Goal: Task Accomplishment & Management: Manage account settings

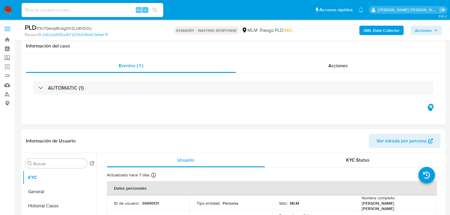
select select "10"
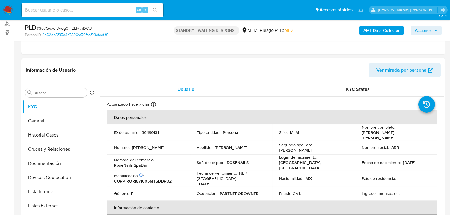
scroll to position [189, 0]
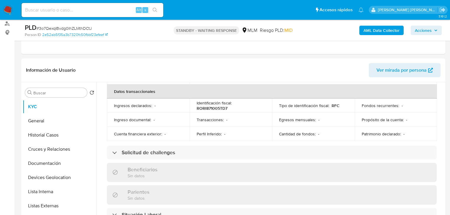
click at [59, 5] on div "Alt s" at bounding box center [93, 10] width 142 height 14
click at [69, 7] on input at bounding box center [93, 10] width 142 height 8
paste input "Gfh063nHHy7KDRfPdsPQ6PDy"
type input "Gfh063nHHy7KDRfPdsPQ6PDy"
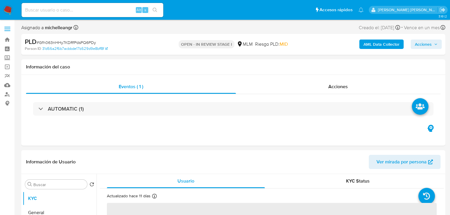
select select "10"
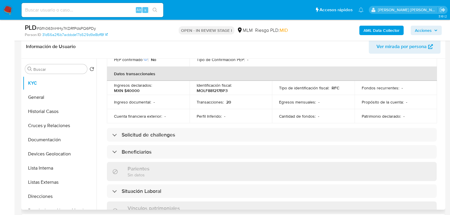
scroll to position [213, 0]
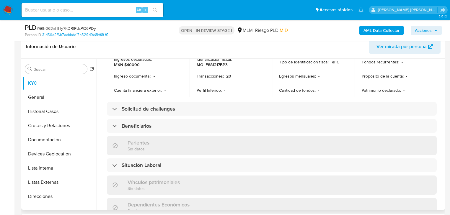
click at [209, 120] on div "Beneficiarios" at bounding box center [272, 126] width 330 height 14
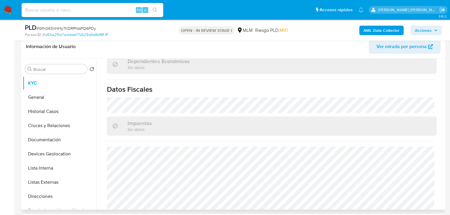
scroll to position [417, 0]
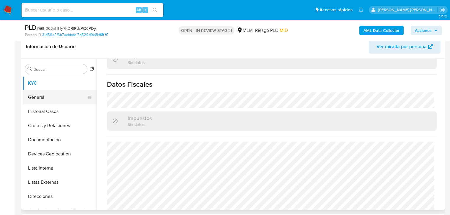
click at [39, 97] on button "General" at bounding box center [57, 97] width 69 height 14
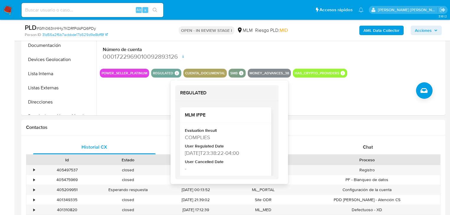
scroll to position [142, 0]
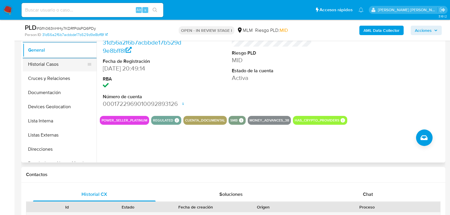
click at [76, 70] on button "Historial Casos" at bounding box center [57, 64] width 69 height 14
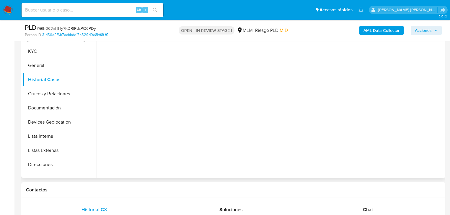
scroll to position [118, 0]
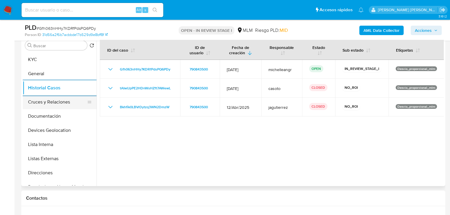
click at [58, 105] on button "Cruces y Relaciones" at bounding box center [57, 102] width 69 height 14
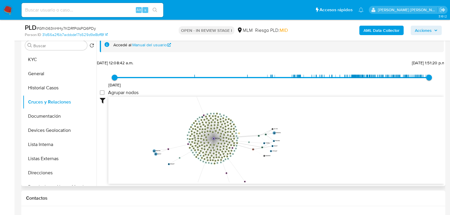
drag, startPoint x: 185, startPoint y: 123, endPoint x: 204, endPoint y: 148, distance: 31.8
click at [202, 150] on icon "device-67d12a9a8a18f945d1104449  user-790843500  790843500 device-674061731c5…" at bounding box center [275, 140] width 335 height 86
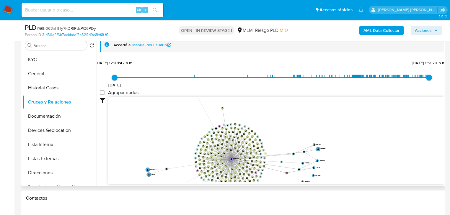
drag, startPoint x: 209, startPoint y: 148, endPoint x: 222, endPoint y: 106, distance: 43.4
click at [222, 107] on circle at bounding box center [222, 108] width 3 height 3
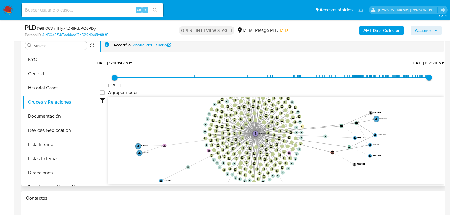
drag, startPoint x: 274, startPoint y: 133, endPoint x: 308, endPoint y: 97, distance: 49.5
click at [308, 97] on icon "device-67d12a9a8a18f945d1104449  user-790843500  790843500 device-674061731c5…" at bounding box center [275, 140] width 335 height 86
click at [59, 119] on button "Documentación" at bounding box center [60, 116] width 74 height 14
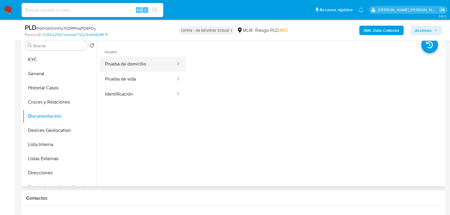
drag, startPoint x: 148, startPoint y: 68, endPoint x: 170, endPoint y: 66, distance: 22.2
click at [149, 67] on button "Prueba de domicilio" at bounding box center [138, 64] width 76 height 15
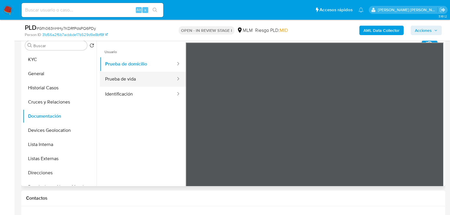
click at [151, 79] on button "Prueba de vida" at bounding box center [138, 79] width 76 height 15
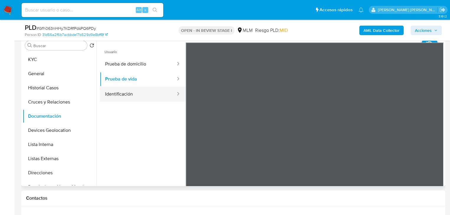
click at [156, 93] on button "Identificación" at bounding box center [138, 94] width 76 height 15
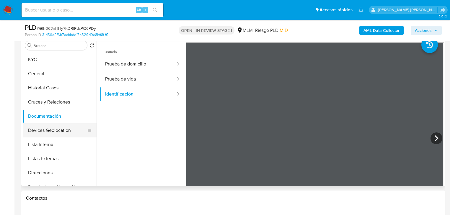
click at [60, 133] on button "Devices Geolocation" at bounding box center [57, 130] width 69 height 14
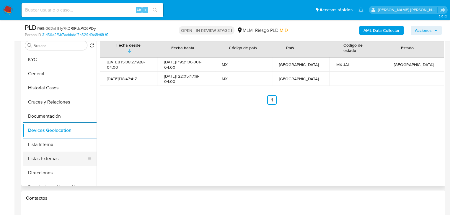
click at [53, 152] on button "Listas Externas" at bounding box center [57, 159] width 69 height 14
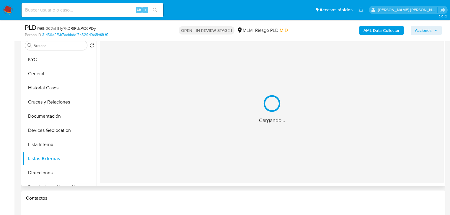
drag, startPoint x: 56, startPoint y: 159, endPoint x: 131, endPoint y: 141, distance: 77.1
click at [63, 154] on button "Listas Externas" at bounding box center [60, 159] width 74 height 14
click at [207, 138] on div "Cargando..." at bounding box center [272, 109] width 344 height 148
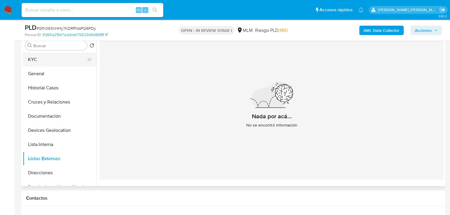
drag, startPoint x: 45, startPoint y: 61, endPoint x: 63, endPoint y: 61, distance: 18.6
click at [45, 61] on button "KYC" at bounding box center [57, 60] width 69 height 14
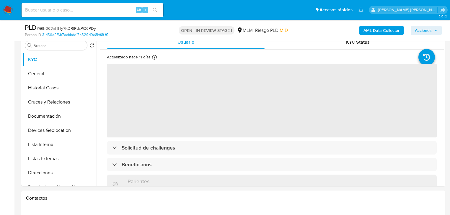
click at [226, 137] on span "‌" at bounding box center [272, 101] width 330 height 74
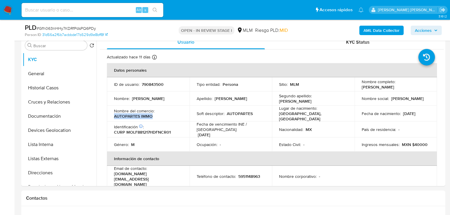
drag, startPoint x: 120, startPoint y: 115, endPoint x: 111, endPoint y: 115, distance: 8.6
click at [111, 115] on td "Nombre del comercio : AUTOPARTES IMMO" at bounding box center [148, 114] width 83 height 16
copy p "AUTOPARTES IMMO"
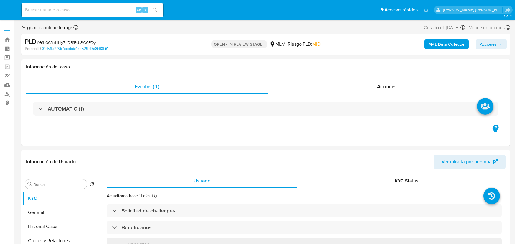
select select "10"
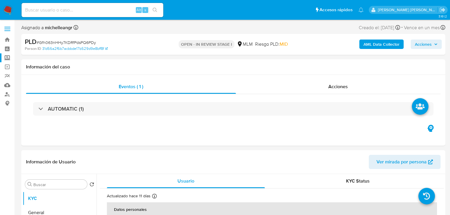
click at [5, 56] on label "Screening" at bounding box center [35, 57] width 70 height 9
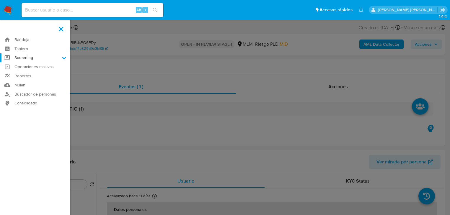
click at [0, 0] on input "Screening" at bounding box center [0, 0] width 0 height 0
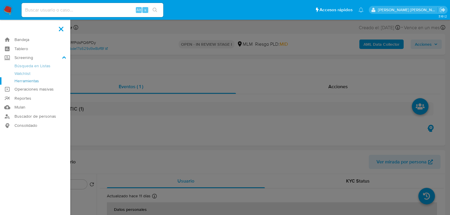
click at [22, 83] on link "Herramientas" at bounding box center [35, 80] width 70 height 7
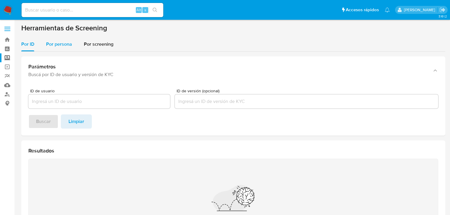
click at [62, 42] on span "Por persona" at bounding box center [59, 44] width 26 height 7
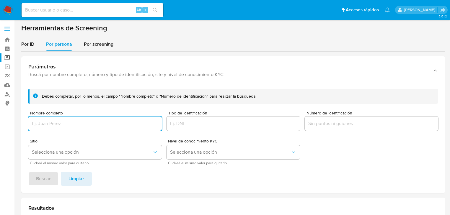
click at [53, 125] on input "Nombre completo" at bounding box center [94, 124] width 133 height 8
type input "MEXIPAGOS SA DE CV"
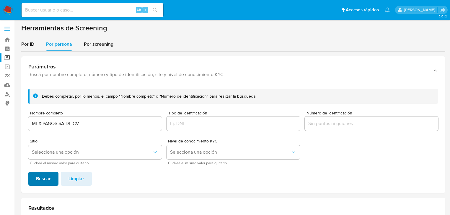
click at [42, 180] on span "Buscar" at bounding box center [43, 178] width 15 height 13
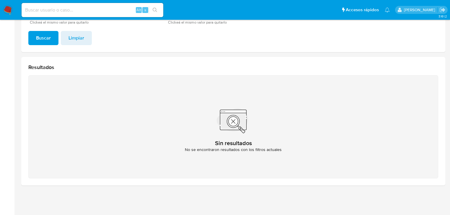
scroll to position [23, 0]
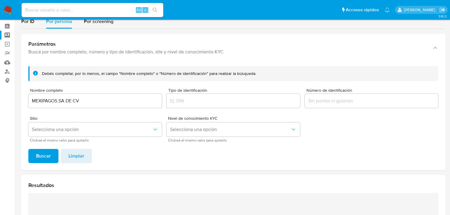
click at [87, 106] on div "MEXIPAGOS SA DE CV" at bounding box center [94, 101] width 133 height 14
click at [87, 100] on input "MEXIPAGOS SA DE CV" at bounding box center [94, 101] width 133 height 8
click at [45, 157] on span "Buscar" at bounding box center [43, 156] width 15 height 13
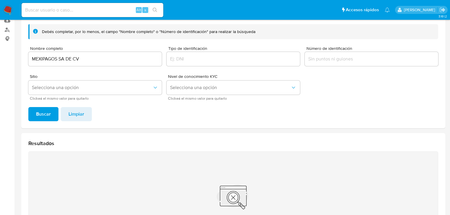
scroll to position [0, 0]
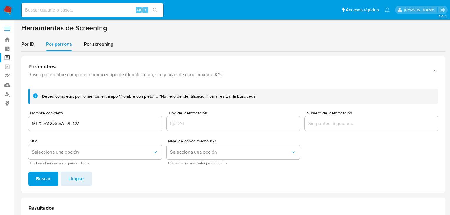
drag, startPoint x: 84, startPoint y: 128, endPoint x: 87, endPoint y: 125, distance: 3.3
click at [77, 126] on div "MEXIPAGOS SA DE CV" at bounding box center [94, 124] width 133 height 14
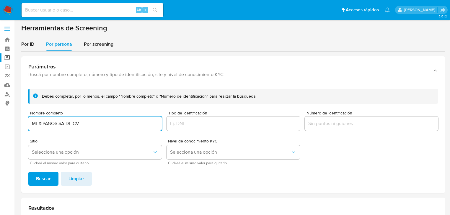
drag, startPoint x: 87, startPoint y: 125, endPoint x: 62, endPoint y: 124, distance: 25.5
click at [62, 124] on input "MEXIPAGOS SA DE CV" at bounding box center [94, 124] width 133 height 8
type input "MEXIPAGOS"
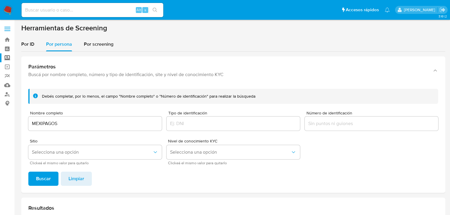
click at [45, 168] on div "Debés completar, por lo menos, el campo "Nombre completo" o "Número de identifi…" at bounding box center [233, 138] width 424 height 109
click at [44, 178] on span "Buscar" at bounding box center [43, 178] width 15 height 13
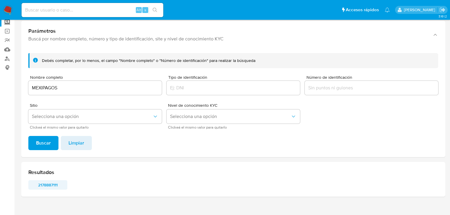
scroll to position [47, 0]
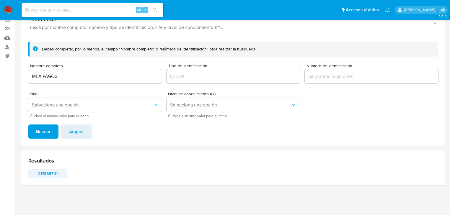
click at [46, 175] on span "2178887111" at bounding box center [47, 173] width 31 height 8
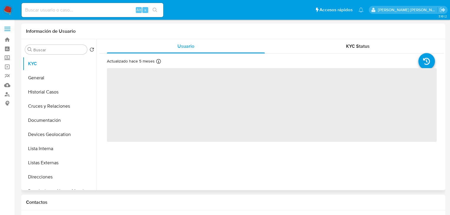
select select "10"
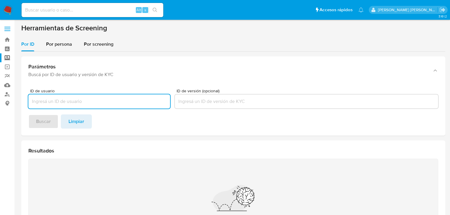
click at [43, 9] on input at bounding box center [93, 10] width 142 height 8
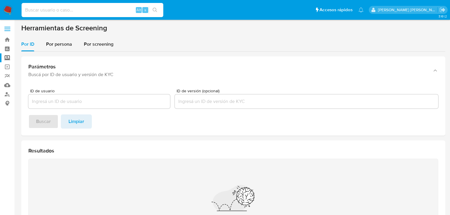
paste input "Gfh063nHHy7KDRfPdsPQ6PDy"
type input "Gfh063nHHy7KDRfPdsPQ6PDy"
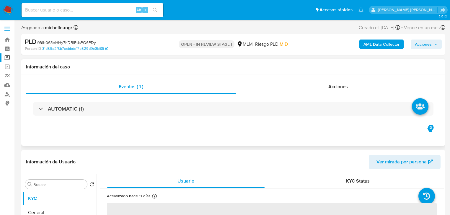
select select "10"
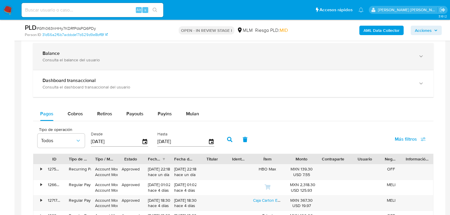
scroll to position [378, 0]
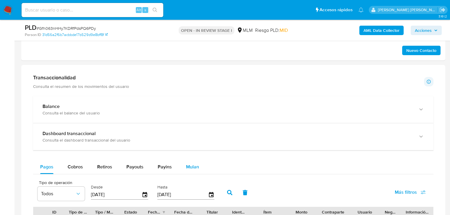
click at [189, 167] on span "Mulan" at bounding box center [192, 167] width 13 height 7
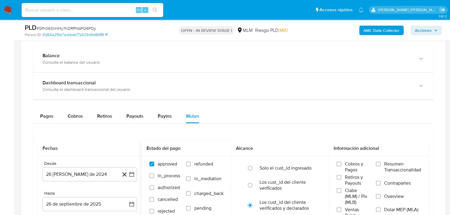
scroll to position [472, 0]
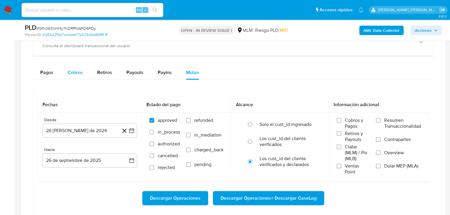
click at [70, 72] on span "Cobros" at bounding box center [75, 72] width 15 height 7
select select "10"
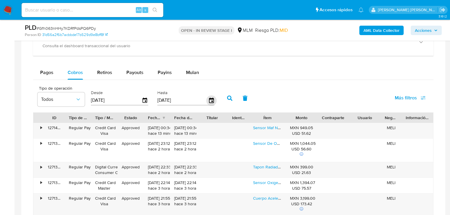
click at [209, 101] on icon "button" at bounding box center [211, 100] width 10 height 10
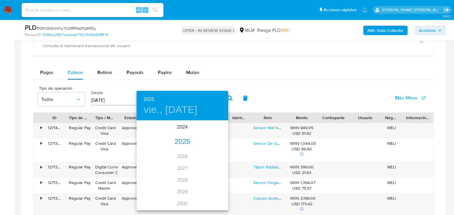
click at [182, 144] on div "2025" at bounding box center [182, 142] width 92 height 12
click at [175, 177] on div "ago." at bounding box center [182, 177] width 30 height 22
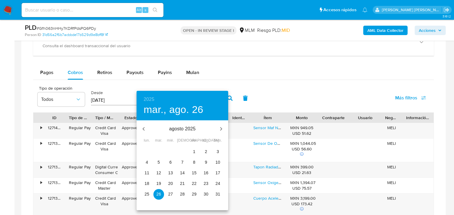
click at [215, 196] on span "31" at bounding box center [217, 194] width 11 height 6
type input "31/08/2025"
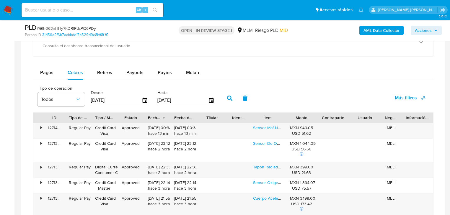
click at [226, 96] on button "button" at bounding box center [229, 98] width 15 height 14
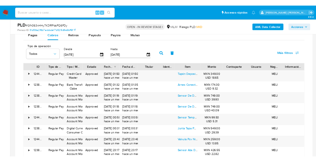
scroll to position [543, 0]
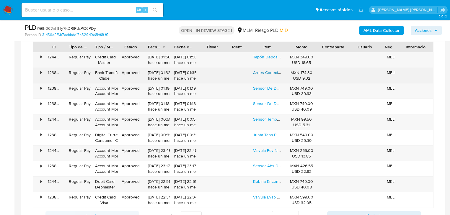
click at [273, 73] on link "Arnes Conector Cigueñal Nissan Altima Maxima Frontier Sentra" at bounding box center [310, 73] width 115 height 6
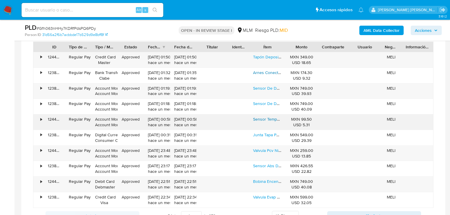
click at [255, 119] on link "Sensor Temperatura Chevy Aveo Astra Optra Cavalier Hhr" at bounding box center [306, 119] width 106 height 6
click at [267, 184] on div "Bobina Encendido Toyota Corolla 1.8 2009 2010 2011 2012 2013" at bounding box center [267, 184] width 37 height 15
click at [269, 183] on link "Bobina Encendido Toyota Corolla 1.8 2009 2010 2011 2012 2013" at bounding box center [311, 182] width 117 height 6
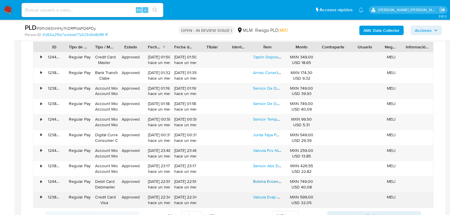
drag, startPoint x: 273, startPoint y: 197, endPoint x: 271, endPoint y: 193, distance: 4.2
click at [273, 196] on link "Valvula Evap Canister Vento Ibiza Cordoba Polo Lupo 1.6" at bounding box center [315, 197] width 125 height 6
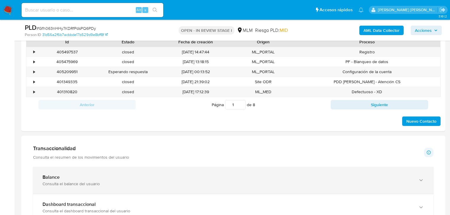
scroll to position [402, 0]
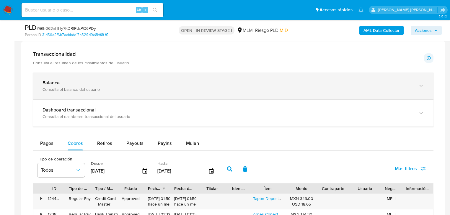
drag, startPoint x: 123, startPoint y: 83, endPoint x: 249, endPoint y: 103, distance: 127.6
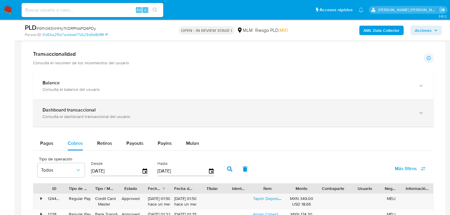
click at [123, 83] on div "Balance" at bounding box center [228, 83] width 370 height 6
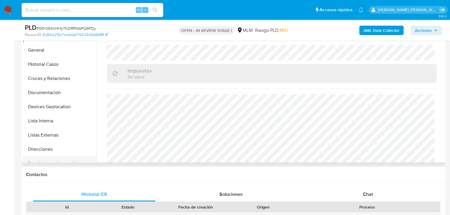
scroll to position [71, 0]
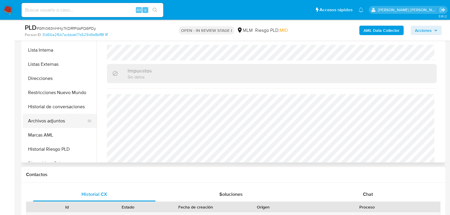
click at [67, 124] on button "Archivos adjuntos" at bounding box center [57, 121] width 69 height 14
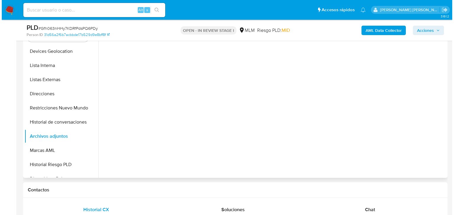
scroll to position [118, 0]
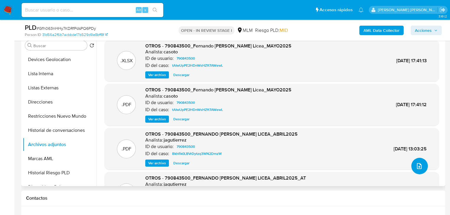
click at [418, 164] on icon "upload-file" at bounding box center [419, 166] width 7 height 7
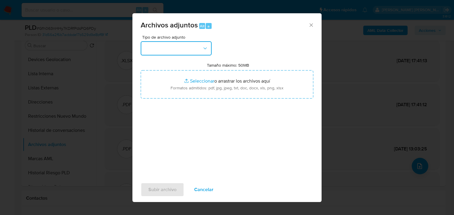
click at [182, 46] on button "button" at bounding box center [176, 48] width 71 height 14
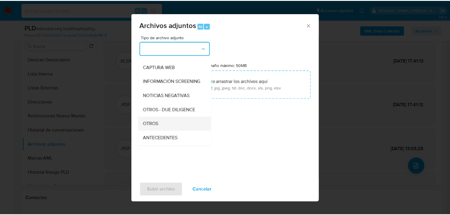
scroll to position [40, 0]
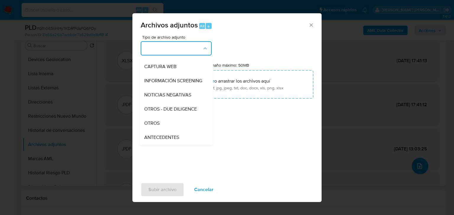
click at [176, 127] on div "OTROS" at bounding box center [174, 123] width 60 height 14
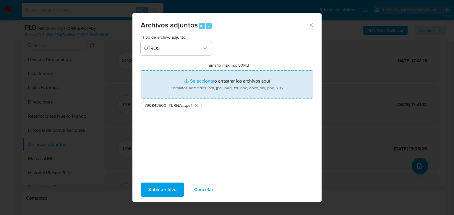
type input "C:\fakepath\790843500_FERNANDO MONARES LICEA_SEP25.xlsx"
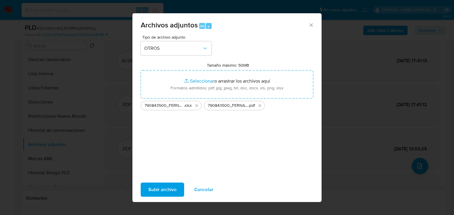
drag, startPoint x: 159, startPoint y: 189, endPoint x: 286, endPoint y: 211, distance: 128.5
click at [159, 189] on span "Subir archivo" at bounding box center [162, 189] width 28 height 13
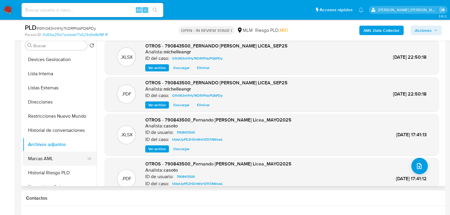
click at [38, 165] on button "Marcas AML" at bounding box center [57, 159] width 69 height 14
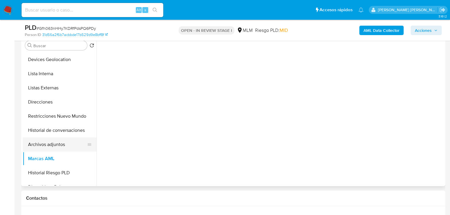
click at [50, 148] on button "Archivos adjuntos" at bounding box center [57, 145] width 69 height 14
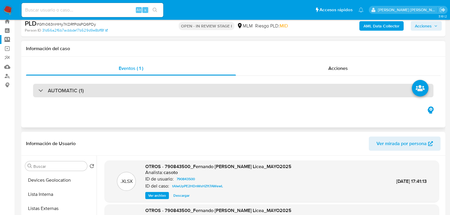
scroll to position [0, 0]
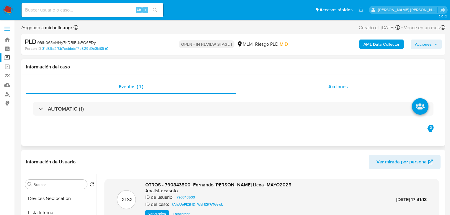
click at [350, 88] on div "Acciones" at bounding box center [338, 87] width 205 height 14
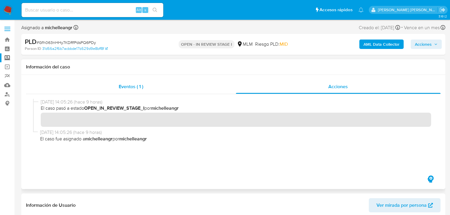
click at [136, 87] on span "Eventos ( 1 )" at bounding box center [131, 86] width 25 height 7
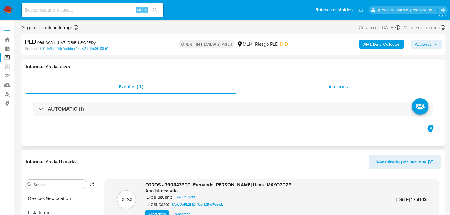
click at [343, 85] on span "Acciones" at bounding box center [337, 86] width 19 height 7
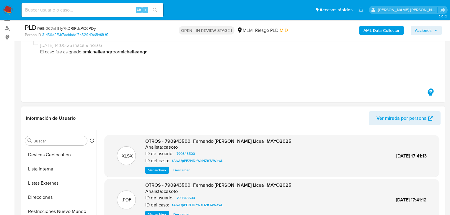
scroll to position [118, 0]
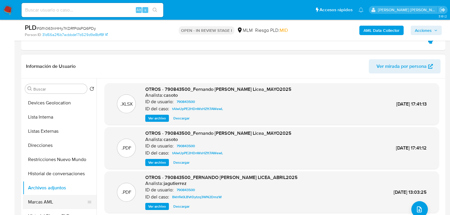
drag, startPoint x: 54, startPoint y: 207, endPoint x: 56, endPoint y: 204, distance: 4.0
click at [53, 207] on button "Marcas AML" at bounding box center [57, 202] width 69 height 14
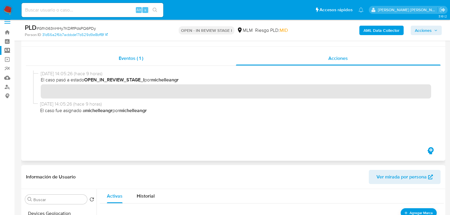
scroll to position [0, 0]
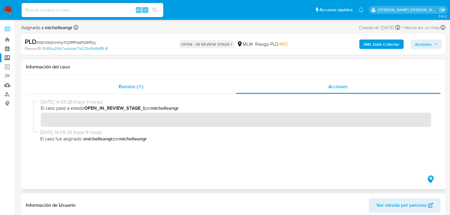
click at [124, 91] on div "Eventos ( 1 )" at bounding box center [131, 87] width 210 height 14
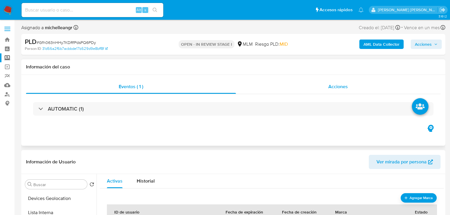
click at [339, 88] on span "Acciones" at bounding box center [337, 86] width 19 height 7
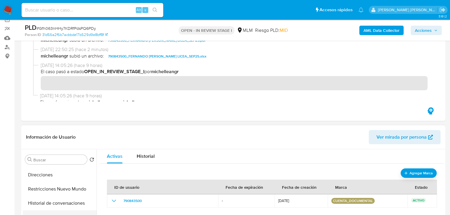
scroll to position [142, 0]
click at [52, 193] on button "Archivos adjuntos" at bounding box center [57, 188] width 69 height 14
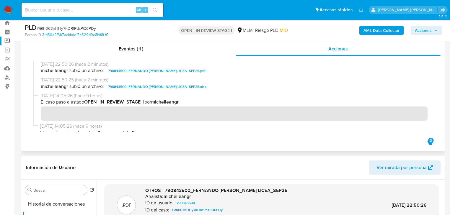
scroll to position [0, 0]
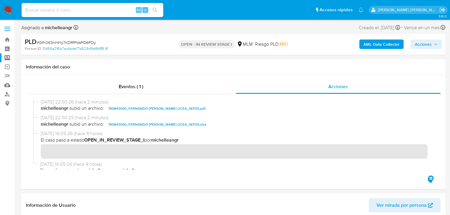
click at [433, 44] on span "Acciones" at bounding box center [426, 44] width 23 height 8
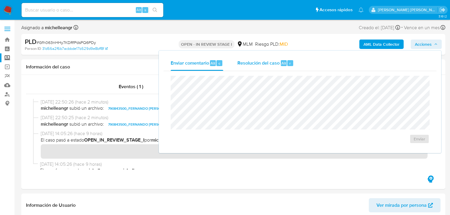
click at [254, 65] on span "Resolución del caso" at bounding box center [258, 63] width 42 height 7
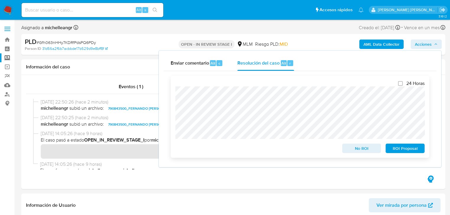
click at [357, 151] on span "No ROI" at bounding box center [361, 148] width 31 height 8
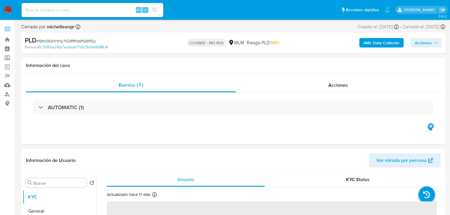
select select "10"
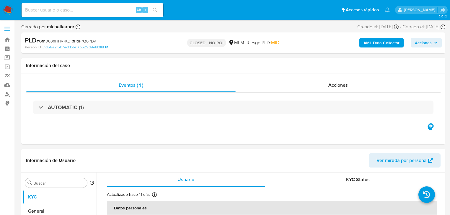
click at [87, 11] on input at bounding box center [93, 10] width 142 height 8
paste input "VFm44P4IxpBeilormTSpRzy1"
type input "VFm44P4IxpBeilormTSpRzy1"
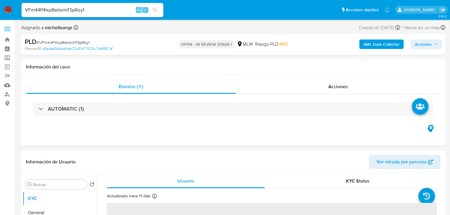
select select "10"
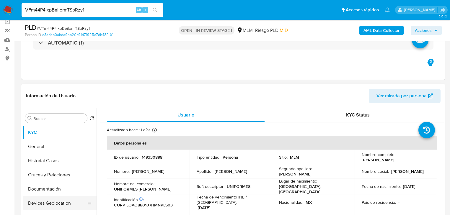
scroll to position [47, 0]
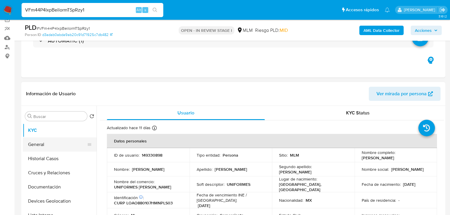
click at [50, 144] on button "General" at bounding box center [57, 145] width 69 height 14
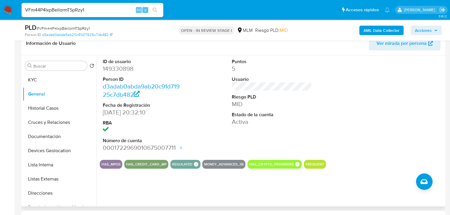
scroll to position [118, 0]
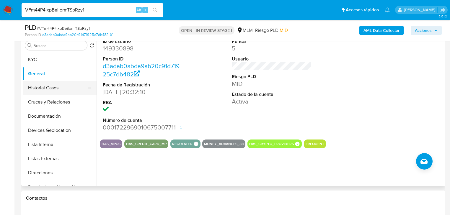
click at [53, 91] on button "Historial Casos" at bounding box center [57, 88] width 69 height 14
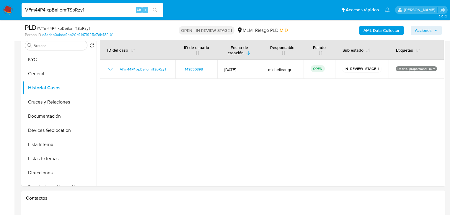
scroll to position [71, 0]
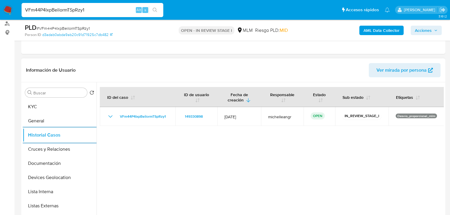
click at [68, 107] on button "KYC" at bounding box center [60, 107] width 74 height 14
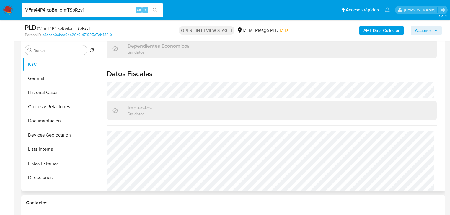
scroll to position [367, 0]
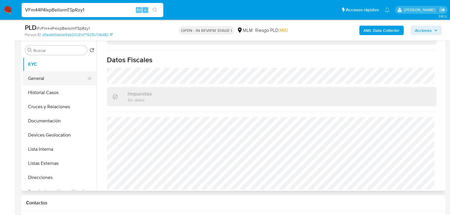
click at [36, 77] on button "General" at bounding box center [57, 78] width 69 height 14
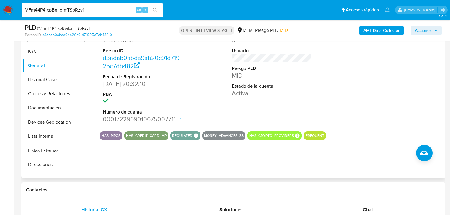
scroll to position [137, 0]
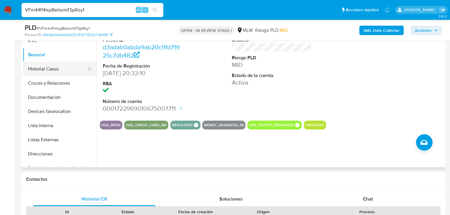
click at [57, 71] on button "Historial Casos" at bounding box center [57, 69] width 69 height 14
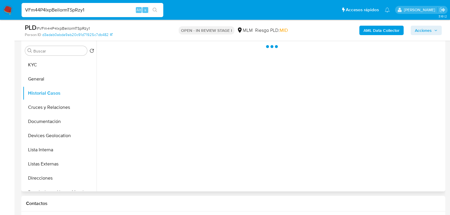
scroll to position [90, 0]
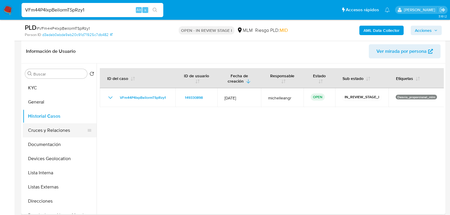
click at [64, 132] on button "Cruces y Relaciones" at bounding box center [57, 130] width 69 height 14
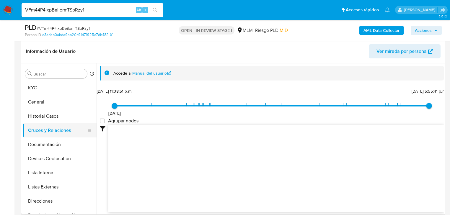
drag, startPoint x: 65, startPoint y: 152, endPoint x: 62, endPoint y: 137, distance: 15.6
click at [64, 151] on ul "KYC General Historial Casos Cruces y Relaciones Documentación Devices Geolocati…" at bounding box center [60, 147] width 74 height 133
click at [61, 133] on button "Cruces y Relaciones" at bounding box center [57, 130] width 69 height 14
drag, startPoint x: 451, startPoint y: 51, endPoint x: 453, endPoint y: 57, distance: 6.7
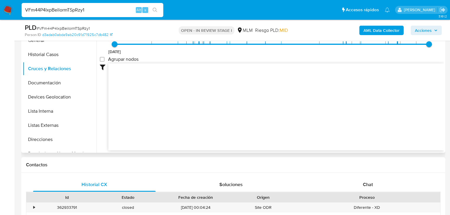
scroll to position [150, 0]
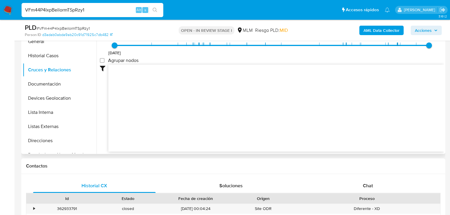
click at [240, 99] on icon "device-64b192698e30e552e1201201  user-149330898  149330898 device-626fdc60088…" at bounding box center [275, 108] width 335 height 86
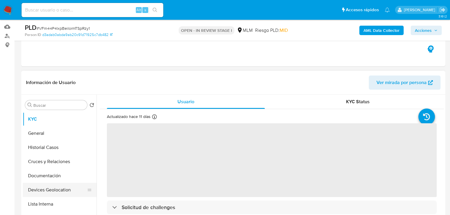
scroll to position [94, 0]
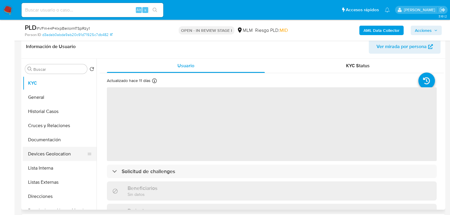
select select "10"
click at [62, 151] on button "Devices Geolocation" at bounding box center [57, 154] width 69 height 14
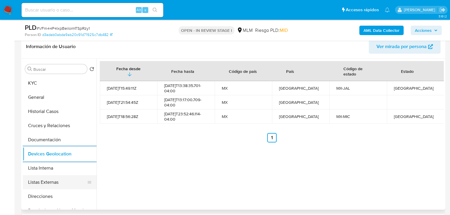
click at [58, 179] on button "Listas Externas" at bounding box center [57, 182] width 69 height 14
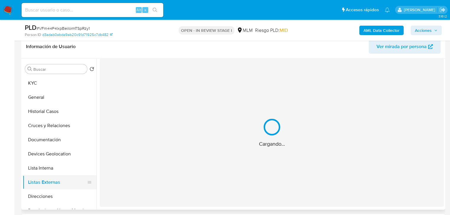
click at [198, 162] on div "Cargando..." at bounding box center [272, 133] width 344 height 148
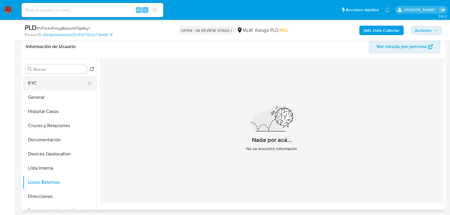
drag, startPoint x: 48, startPoint y: 85, endPoint x: 65, endPoint y: 84, distance: 16.9
click at [48, 84] on button "KYC" at bounding box center [57, 83] width 69 height 14
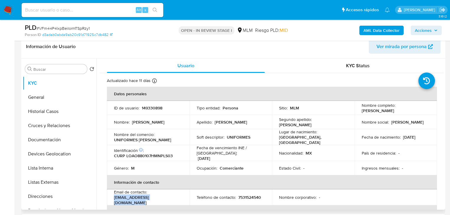
drag, startPoint x: 170, startPoint y: 198, endPoint x: 111, endPoint y: 196, distance: 59.1
click at [110, 200] on td "Email de contacto : osvaldo_devil_9@hotmail.com" at bounding box center [148, 198] width 83 height 16
copy p "[EMAIL_ADDRESS][DOMAIN_NAME]"
click at [241, 195] on p "7531524540" at bounding box center [249, 197] width 23 height 5
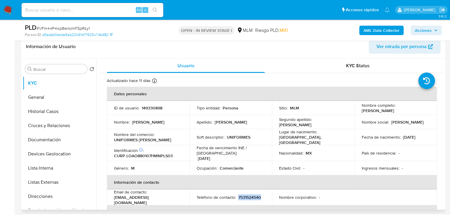
copy p "7531524540"
drag, startPoint x: 158, startPoint y: 138, endPoint x: 108, endPoint y: 140, distance: 49.9
click at [108, 140] on td "Nombre del comercio : UNIFORMES DALILA" at bounding box center [148, 137] width 83 height 16
copy p "UNIFORMES [PERSON_NAME]"
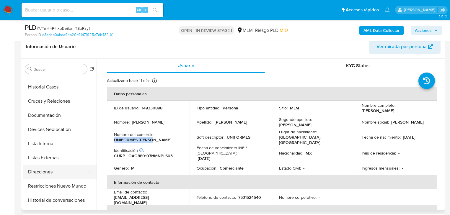
scroll to position [47, 0]
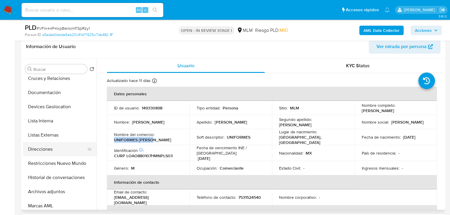
drag, startPoint x: 47, startPoint y: 154, endPoint x: 48, endPoint y: 151, distance: 3.7
click at [48, 152] on button "Direcciones" at bounding box center [57, 149] width 69 height 14
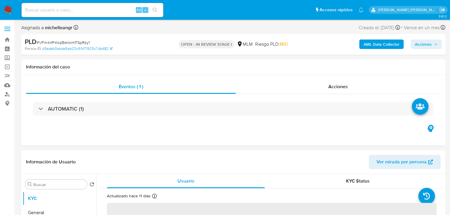
select select "10"
click at [6, 57] on label "Screening" at bounding box center [35, 57] width 70 height 9
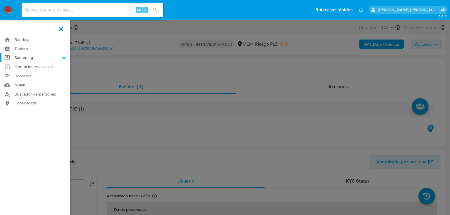
click at [0, 0] on input "Screening" at bounding box center [0, 0] width 0 height 0
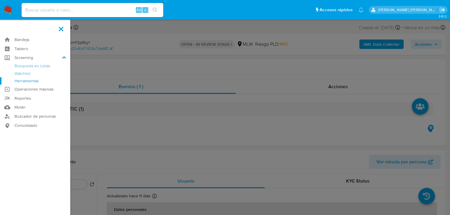
click at [20, 83] on link "Herramientas" at bounding box center [35, 80] width 70 height 7
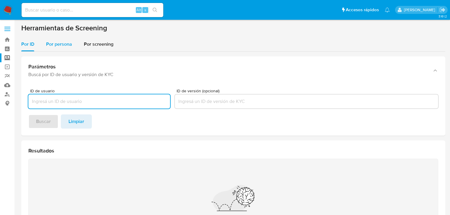
click at [61, 44] on span "Por persona" at bounding box center [59, 44] width 26 height 7
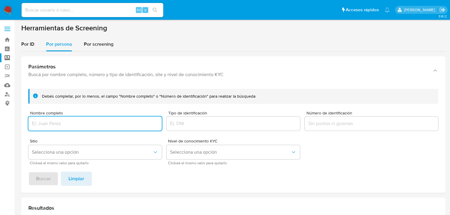
click at [51, 120] on input "Nombre completo" at bounding box center [94, 124] width 133 height 8
click at [52, 152] on span "Selecciona una opción" at bounding box center [92, 152] width 120 height 6
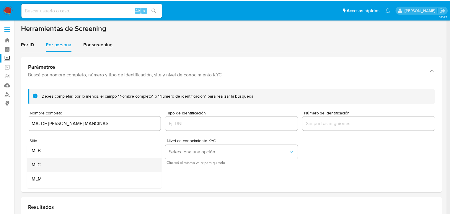
scroll to position [40, 0]
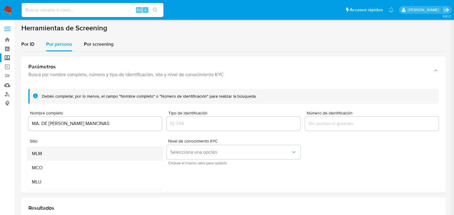
click at [47, 159] on div "MLM" at bounding box center [93, 154] width 123 height 14
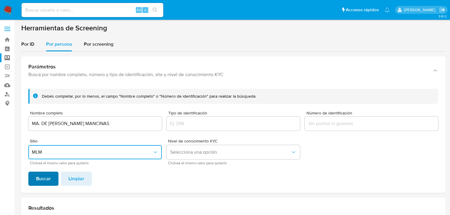
click at [44, 175] on span "Buscar" at bounding box center [43, 178] width 15 height 13
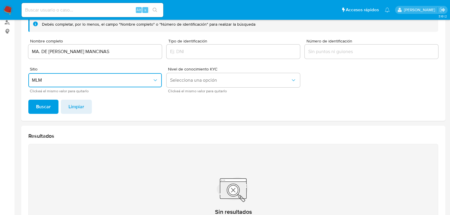
scroll to position [70, 0]
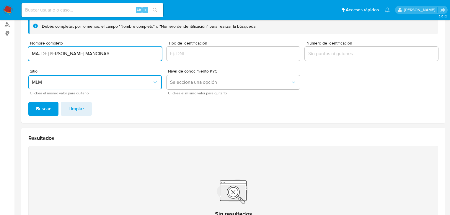
click at [42, 56] on input "MA. DE [PERSON_NAME] MANCINAS" at bounding box center [94, 54] width 133 height 8
click at [44, 113] on span "Buscar" at bounding box center [43, 108] width 15 height 13
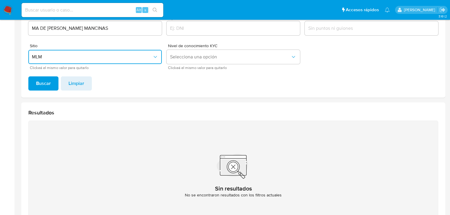
scroll to position [46, 0]
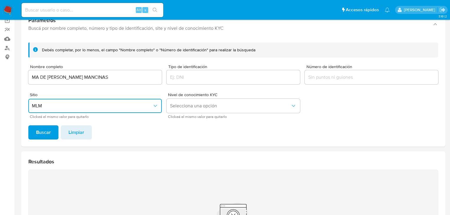
click at [39, 77] on input "MA DE [PERSON_NAME] MANCINAS" at bounding box center [94, 78] width 133 height 8
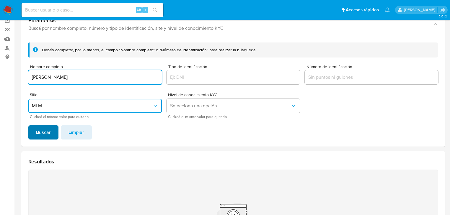
type input "[PERSON_NAME]"
click at [46, 133] on span "Buscar" at bounding box center [43, 132] width 15 height 13
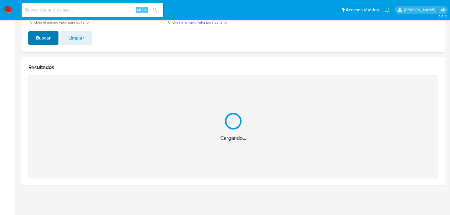
scroll to position [47, 0]
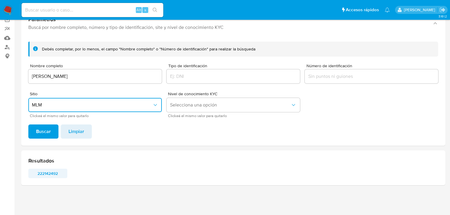
click at [50, 174] on span "222142492" at bounding box center [47, 173] width 31 height 8
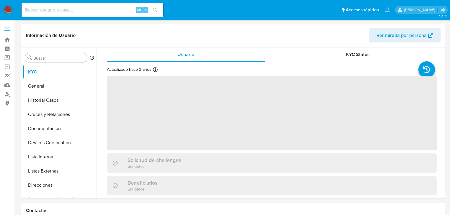
select select "10"
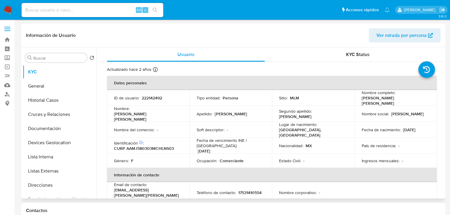
click at [149, 100] on p "222142492" at bounding box center [152, 97] width 20 height 5
copy p "222142492"
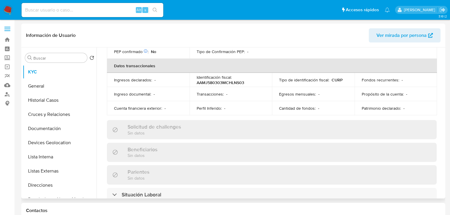
scroll to position [236, 0]
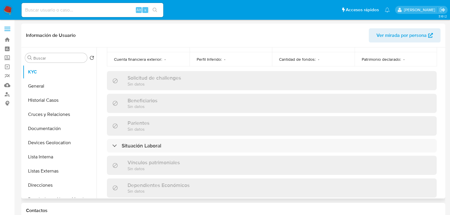
click at [245, 139] on div "Situación Laboral" at bounding box center [272, 146] width 330 height 14
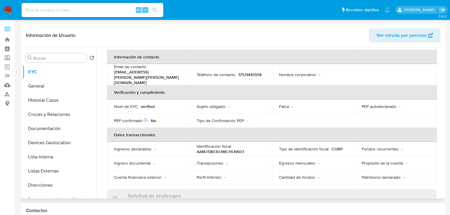
scroll to position [0, 0]
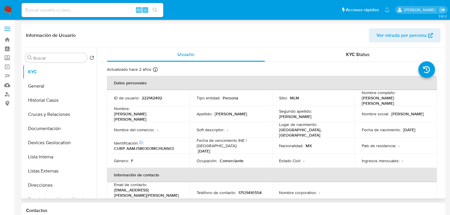
click at [146, 98] on p "222142492" at bounding box center [152, 97] width 20 height 5
copy p "222142492"
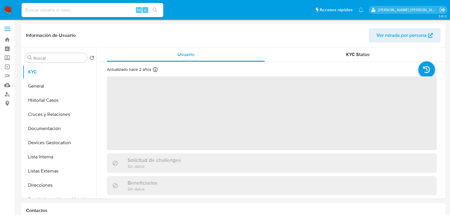
select select "10"
click at [39, 6] on input at bounding box center [93, 10] width 142 height 8
paste input "25rvL7yhqIkESJzvMIpaqjdn"
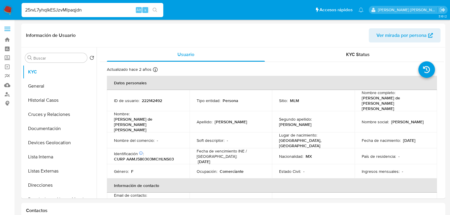
type input "25rvL7yhqIkESJzvMIpaqjdn"
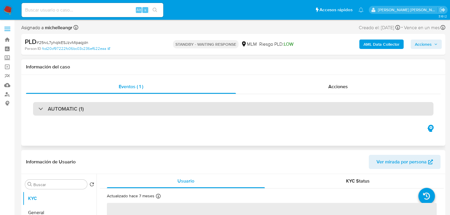
select select "10"
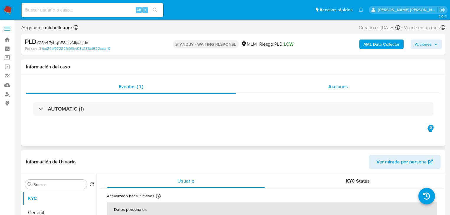
click at [339, 88] on span "Acciones" at bounding box center [337, 86] width 19 height 7
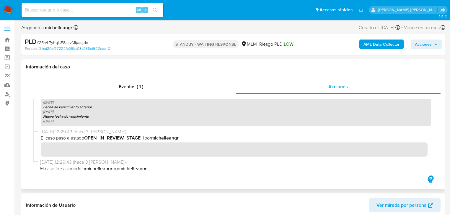
scroll to position [126, 0]
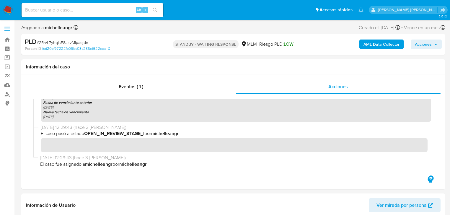
click at [79, 7] on input at bounding box center [93, 10] width 142 height 8
paste input "VFm44P4IxpBeilormTSpRzy1"
type input "VFm44P4IxpBeilormTSpRzy1"
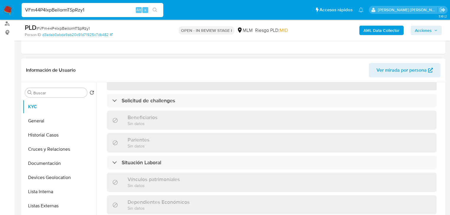
scroll to position [226, 0]
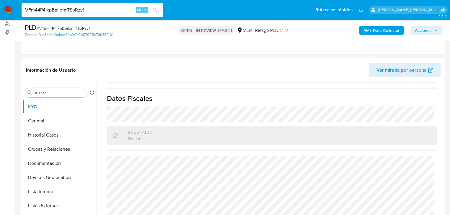
select select "10"
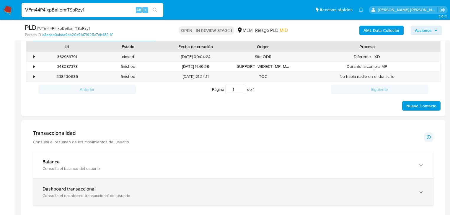
scroll to position [331, 0]
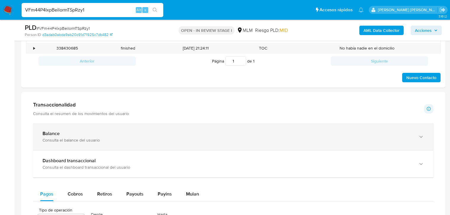
click at [143, 143] on div "Balance Consulta el balance del usuario" at bounding box center [233, 136] width 400 height 27
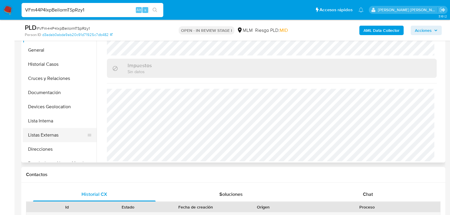
scroll to position [71, 0]
drag, startPoint x: 58, startPoint y: 123, endPoint x: 244, endPoint y: 123, distance: 186.6
click at [58, 123] on button "Archivos adjuntos" at bounding box center [60, 121] width 74 height 14
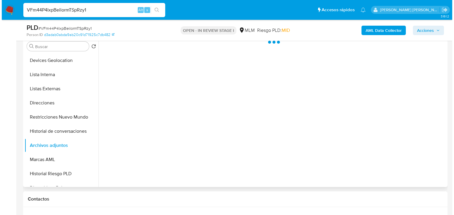
scroll to position [94, 0]
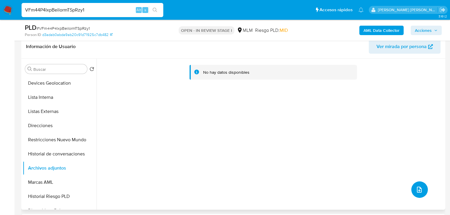
click at [418, 187] on icon "upload-file" at bounding box center [419, 189] width 7 height 7
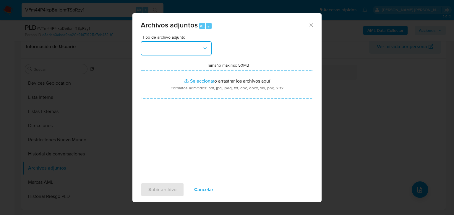
click at [172, 50] on button "button" at bounding box center [176, 48] width 71 height 14
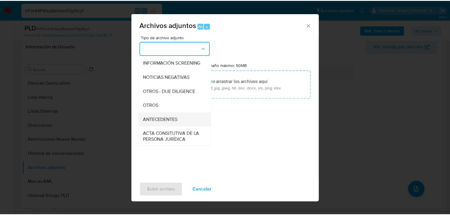
scroll to position [64, 0]
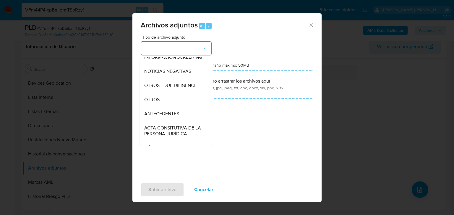
drag, startPoint x: 157, startPoint y: 107, endPoint x: 233, endPoint y: 193, distance: 114.2
click at [157, 103] on span "OTROS" at bounding box center [151, 100] width 15 height 6
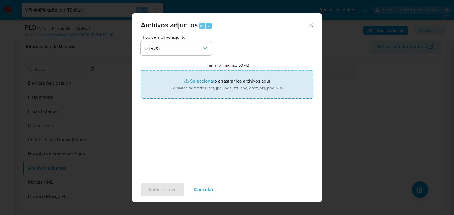
type input "C:\fakepath\149330898_OSVALDO LOPEZ ALVARADO_SEP25 .pdf"
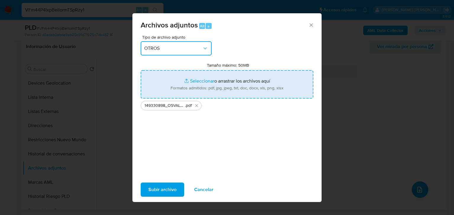
type input "C:\fakepath\149330898_OSVALDO LOPEZ ALVARADO_SEP25.xlsx"
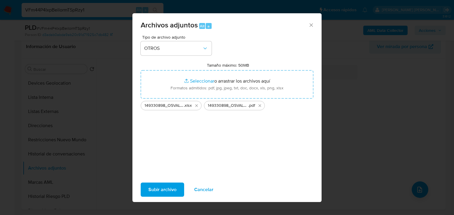
click at [162, 189] on span "Subir archivo" at bounding box center [162, 189] width 28 height 13
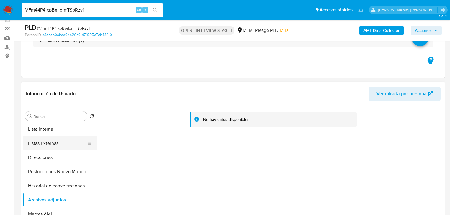
scroll to position [94, 0]
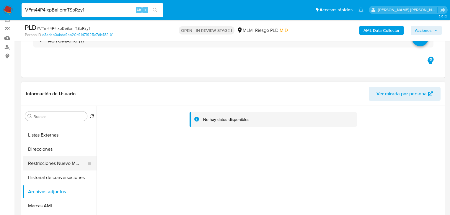
click at [61, 162] on button "Restricciones Nuevo Mundo" at bounding box center [57, 164] width 69 height 14
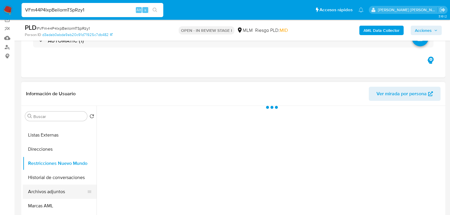
click at [60, 186] on button "Archivos adjuntos" at bounding box center [57, 192] width 69 height 14
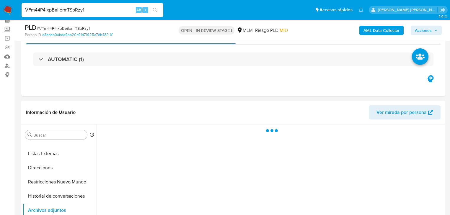
scroll to position [0, 0]
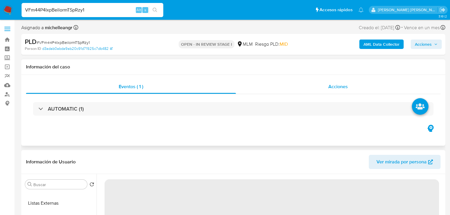
click at [337, 87] on span "Acciones" at bounding box center [337, 86] width 19 height 7
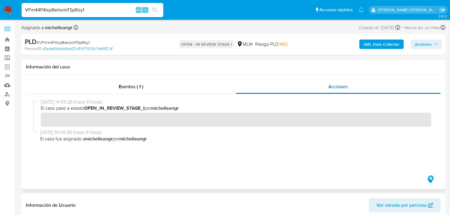
drag, startPoint x: 137, startPoint y: 87, endPoint x: 322, endPoint y: 86, distance: 184.9
click at [138, 87] on span "Eventos ( 1 )" at bounding box center [131, 86] width 25 height 7
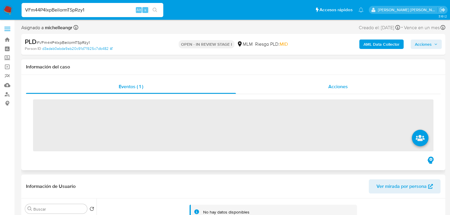
click at [337, 88] on span "Acciones" at bounding box center [337, 86] width 19 height 7
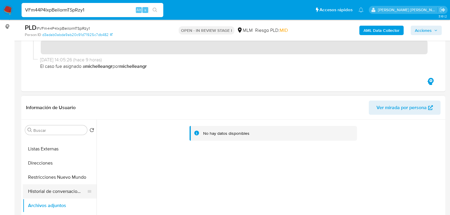
scroll to position [94, 0]
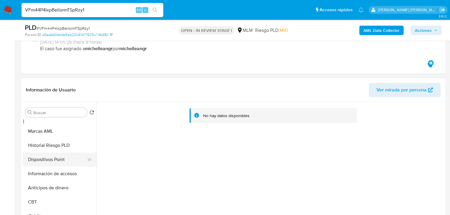
click at [65, 162] on button "Dispositivos Point" at bounding box center [57, 160] width 69 height 14
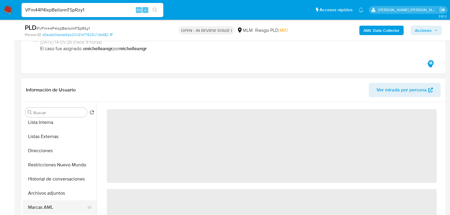
scroll to position [118, 0]
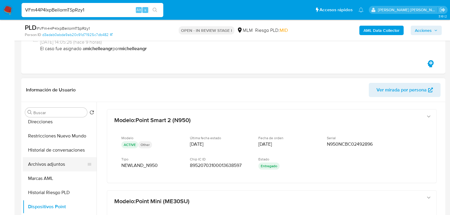
click at [60, 162] on button "Archivos adjuntos" at bounding box center [57, 164] width 69 height 14
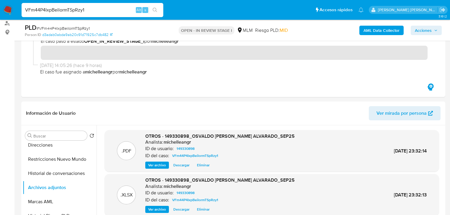
scroll to position [0, 0]
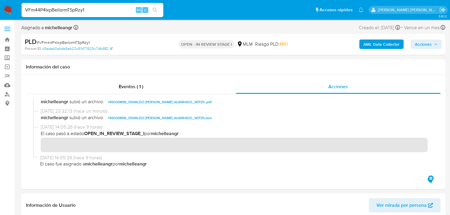
click at [426, 38] on div "AML Data Collector Acciones" at bounding box center [372, 45] width 137 height 14
click at [425, 43] on span "Acciones" at bounding box center [423, 44] width 17 height 9
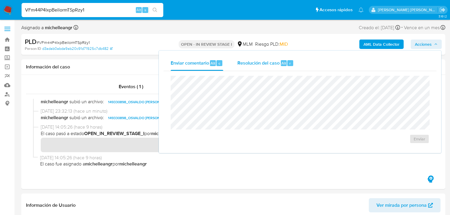
click at [259, 67] on div "Resolución del caso Alt r" at bounding box center [265, 63] width 56 height 15
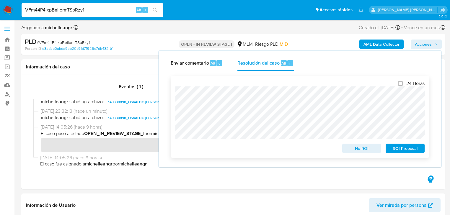
click at [360, 150] on span "No ROI" at bounding box center [361, 148] width 31 height 8
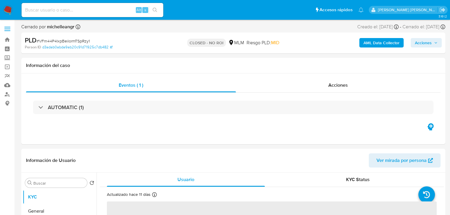
select select "10"
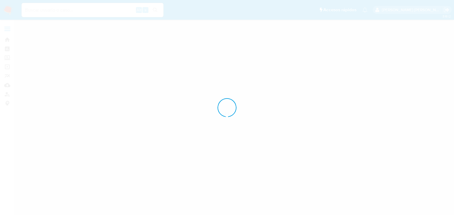
click at [54, 12] on input at bounding box center [93, 10] width 142 height 8
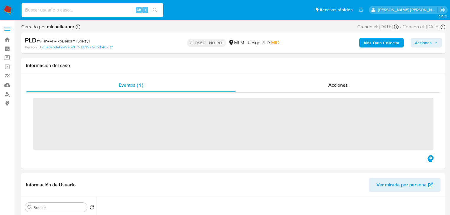
click at [54, 12] on input at bounding box center [93, 10] width 142 height 8
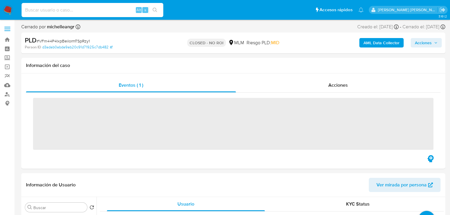
paste input "xbPwaz3LzrkYVjTXxHzrumt6"
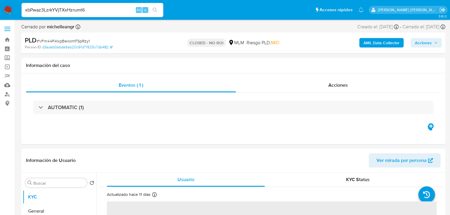
type input "xbPwaz3LzrkYVjTXxHzrumt6"
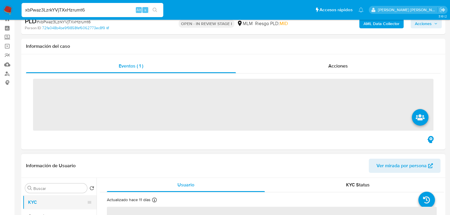
scroll to position [47, 0]
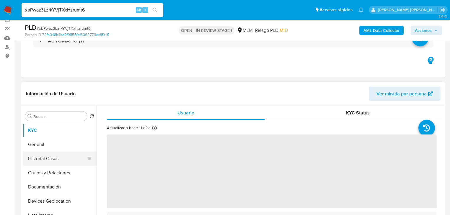
click at [63, 160] on button "Historial Casos" at bounding box center [57, 159] width 69 height 14
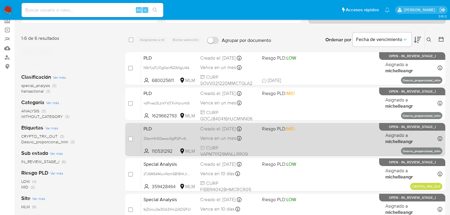
scroll to position [47, 0]
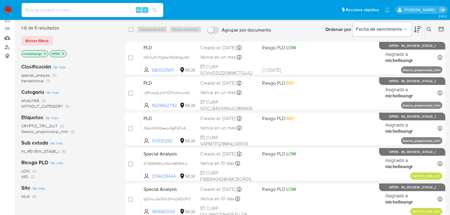
click at [50, 151] on span "IN_REVIEW_STAGE_I" at bounding box center [40, 152] width 38 height 6
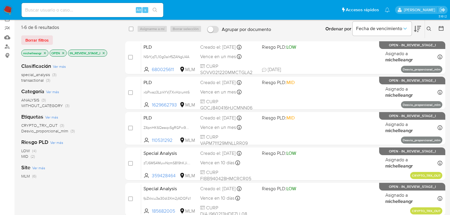
scroll to position [47, 0]
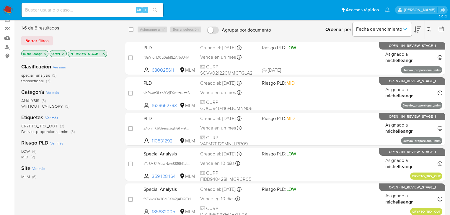
click at [46, 54] on icon "close-filter" at bounding box center [45, 54] width 4 height 4
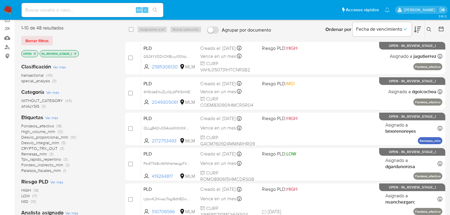
click at [76, 52] on icon "close-filter" at bounding box center [76, 54] width 4 height 4
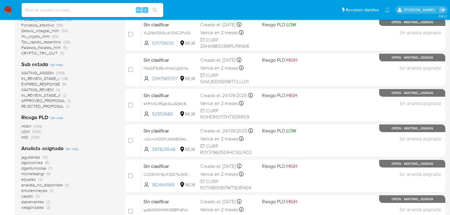
scroll to position [236, 0]
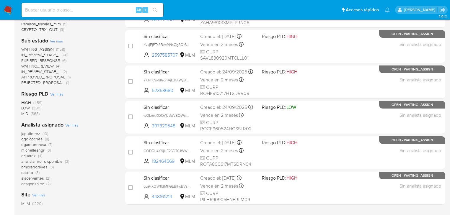
click at [35, 139] on span "dgoicochea" at bounding box center [31, 139] width 21 height 6
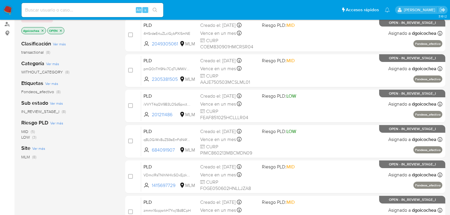
scroll to position [12, 0]
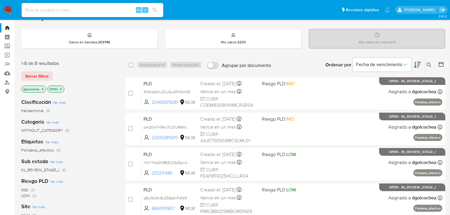
click at [43, 87] on icon "close-filter" at bounding box center [43, 89] width 4 height 4
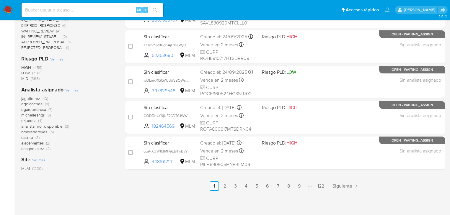
scroll to position [272, 0]
click at [45, 133] on span "bmorenoreyes" at bounding box center [34, 132] width 26 height 6
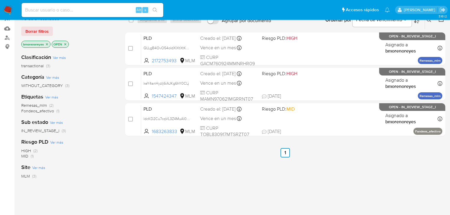
scroll to position [50, 0]
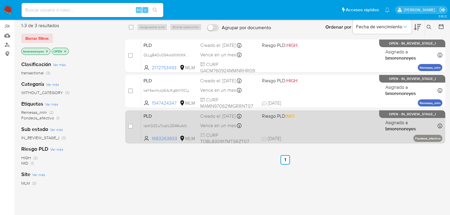
click at [166, 119] on div "PLD ldcKD2Cu7cqVL3Z4MuAl0o5t 1683263833 MLM Riesgo PLD: MID Creado el: 12/09/20…" at bounding box center [291, 127] width 301 height 30
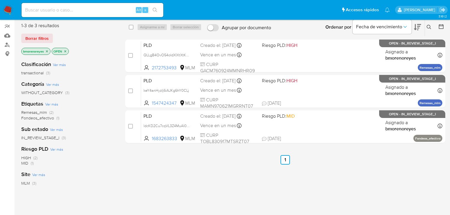
click at [47, 50] on icon "close-filter" at bounding box center [47, 52] width 4 height 4
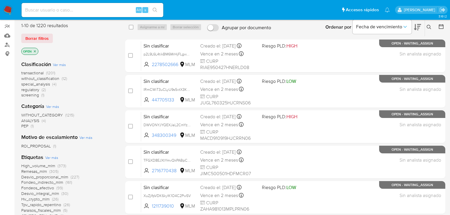
click at [36, 144] on span "ROI_PROPOSAL" at bounding box center [36, 146] width 30 height 6
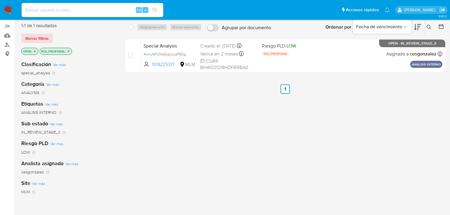
scroll to position [26, 0]
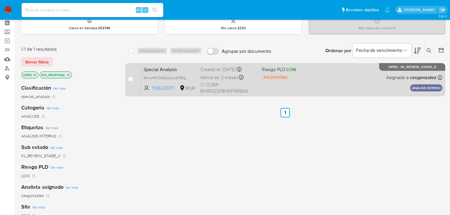
click at [169, 68] on span "Special Analysis" at bounding box center [170, 69] width 52 height 8
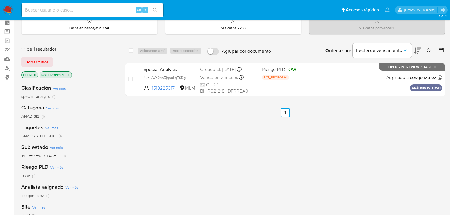
click at [67, 76] on icon "close-filter" at bounding box center [69, 75] width 4 height 4
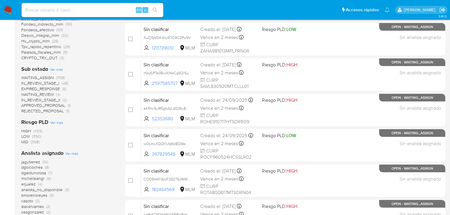
scroll to position [239, 0]
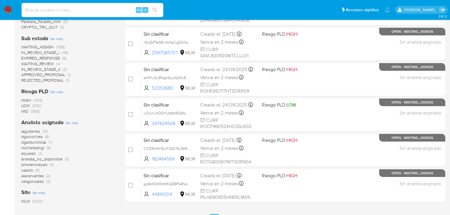
click at [69, 9] on input at bounding box center [93, 10] width 142 height 8
paste input "Bridgers.xyz"
drag, startPoint x: 55, startPoint y: 8, endPoint x: 2, endPoint y: 0, distance: 54.1
click at [3, 1] on nav "Pausado Ver notificaciones Bridgers.xyz Alt s Accesos rápidos Presiona las sigu…" at bounding box center [225, 10] width 450 height 20
paste input "501626167"
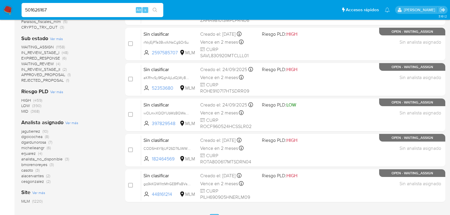
type input "501626167"
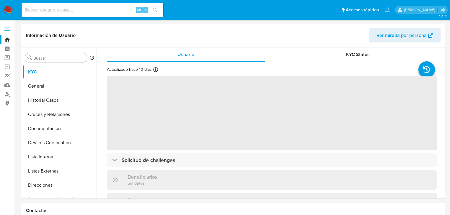
select select "10"
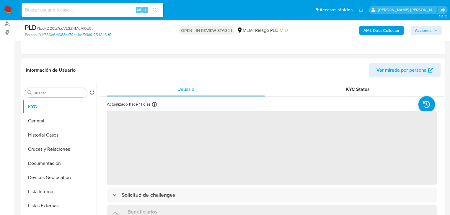
scroll to position [94, 0]
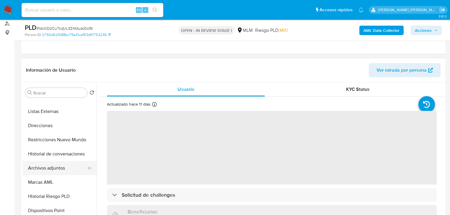
select select "10"
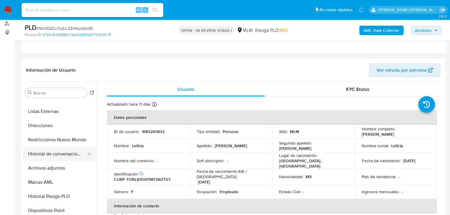
click at [63, 154] on button "Historial de conversaciones" at bounding box center [57, 154] width 69 height 14
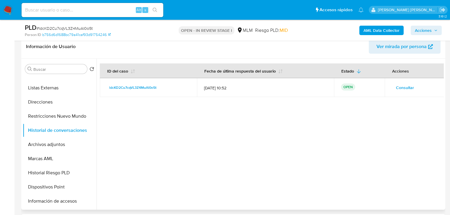
click at [406, 90] on span "Consultar" at bounding box center [405, 88] width 18 height 8
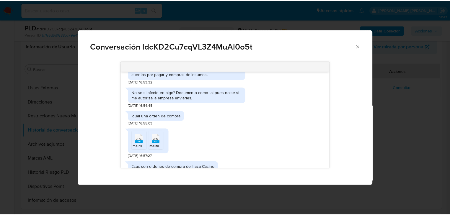
scroll to position [196, 0]
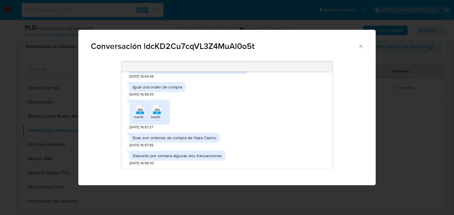
click at [359, 46] on icon "Cerrar" at bounding box center [361, 46] width 6 height 6
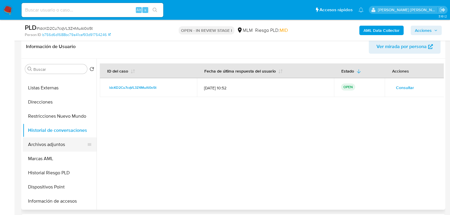
click at [66, 142] on button "Archivos adjuntos" at bounding box center [57, 145] width 69 height 14
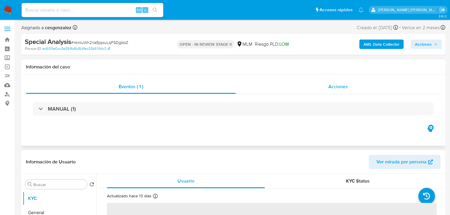
click at [333, 87] on span "Acciones" at bounding box center [337, 86] width 19 height 7
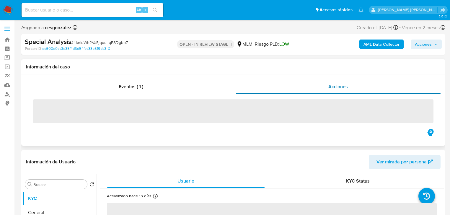
select select "10"
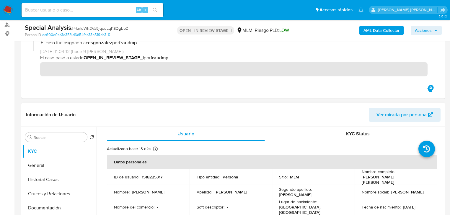
scroll to position [118, 0]
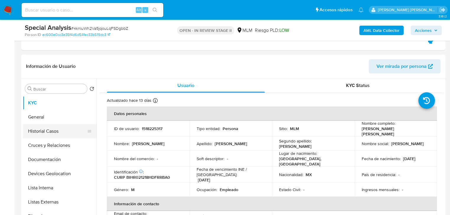
click at [40, 132] on button "Historial Casos" at bounding box center [57, 131] width 69 height 14
